Goal: Find specific page/section: Find specific page/section

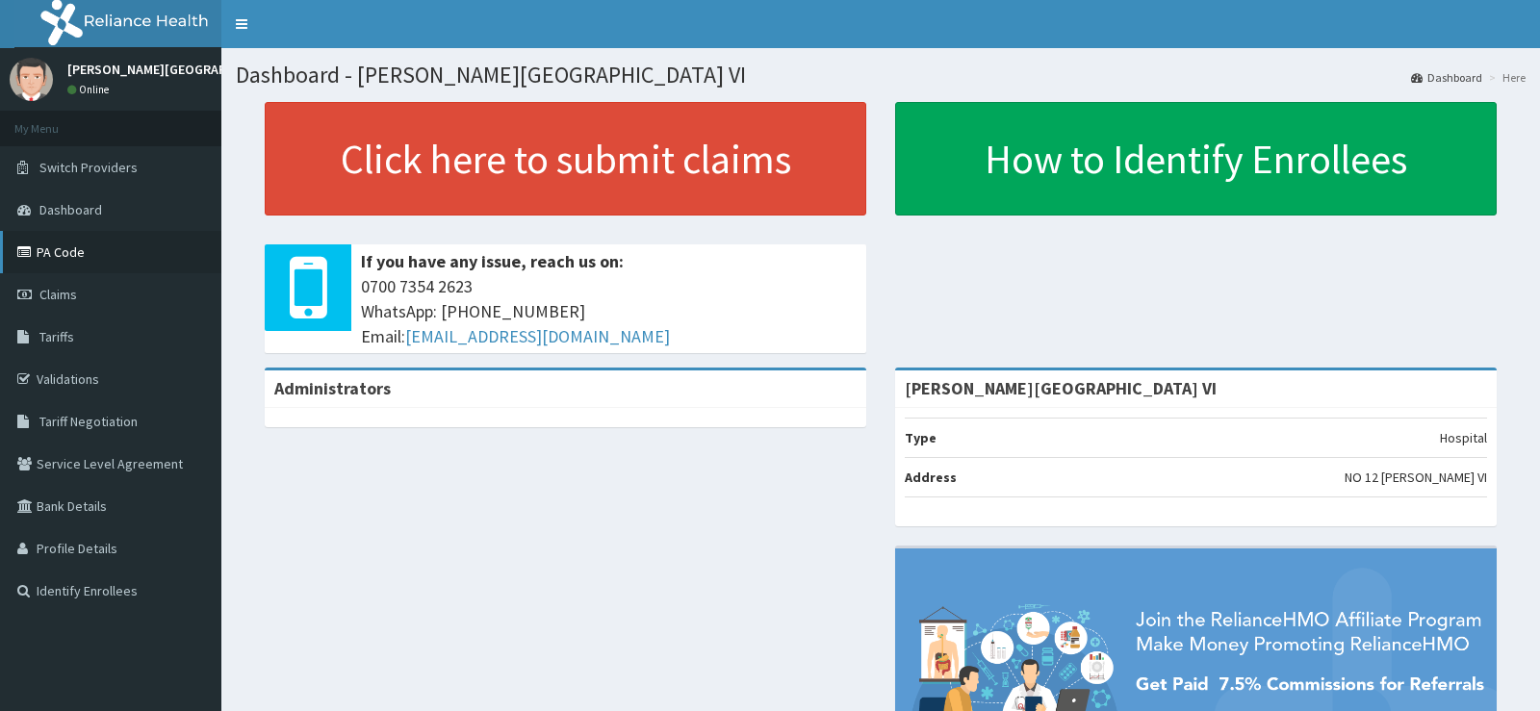
click at [74, 250] on link "PA Code" at bounding box center [110, 252] width 221 height 42
